Goal: Manage account settings

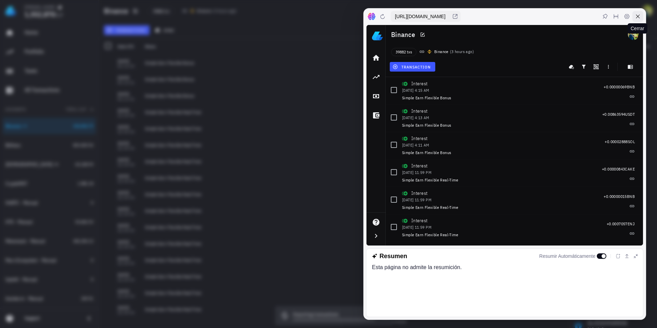
click at [637, 15] on icon at bounding box center [638, 17] width 4 height 4
